Goal: Transaction & Acquisition: Subscribe to service/newsletter

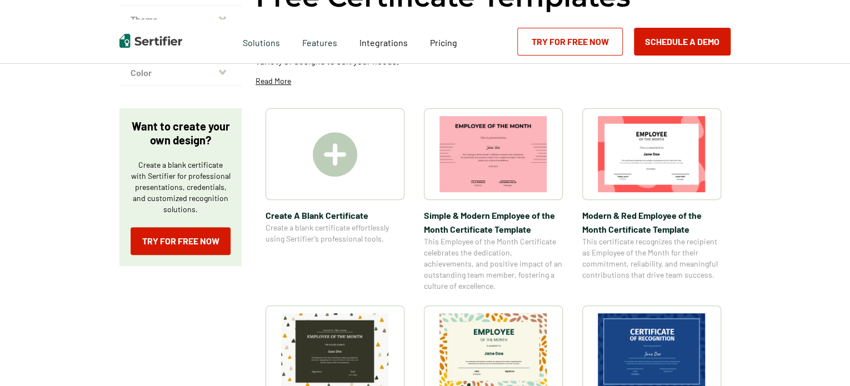
scroll to position [137, 0]
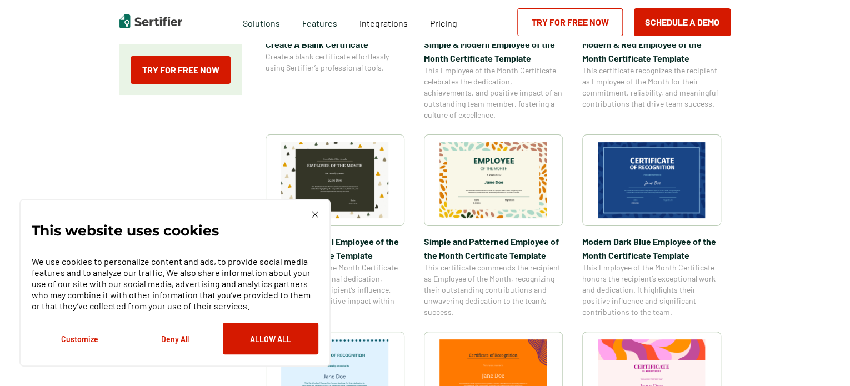
click at [315, 215] on img at bounding box center [315, 214] width 7 height 7
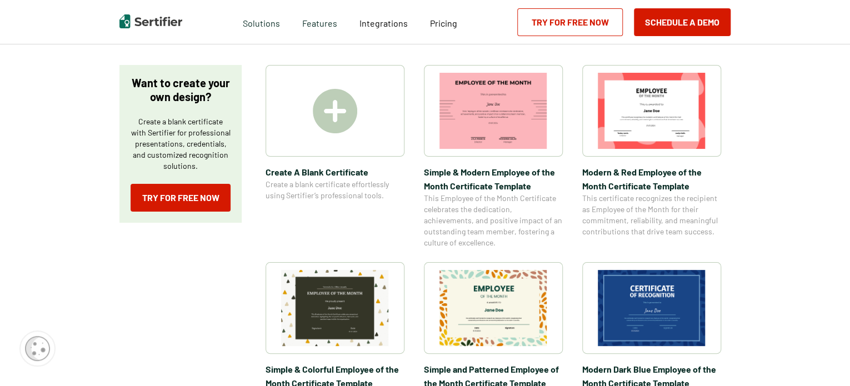
scroll to position [182, 0]
click at [342, 122] on img at bounding box center [335, 110] width 44 height 44
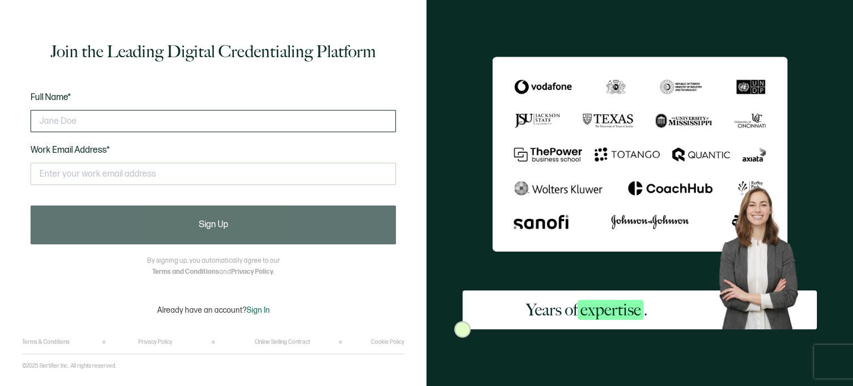
click at [234, 114] on input "text" at bounding box center [213, 121] width 365 height 22
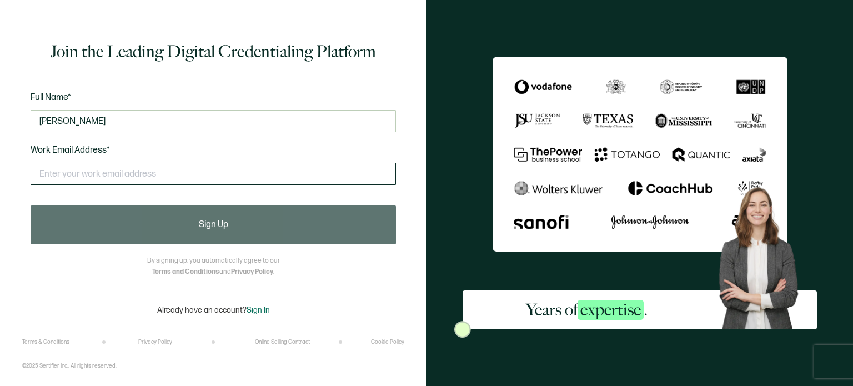
type input "Justin Fawcett"
click at [229, 171] on input "text" at bounding box center [213, 174] width 365 height 22
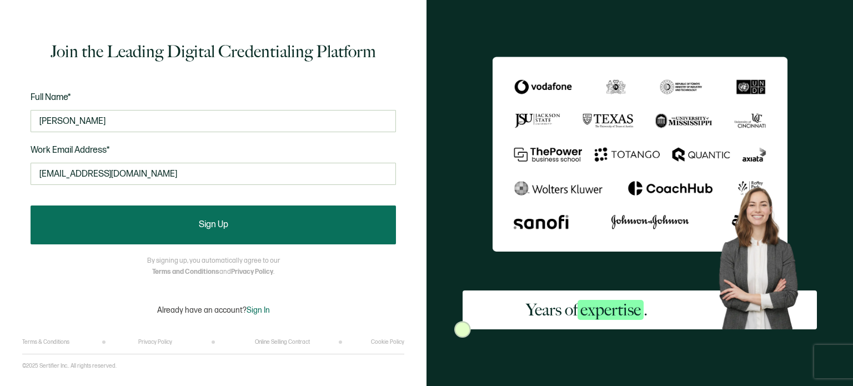
type input "jfawcett@fergflor.org"
click at [243, 220] on button "Sign Up" at bounding box center [213, 225] width 365 height 39
